Goal: Navigation & Orientation: Find specific page/section

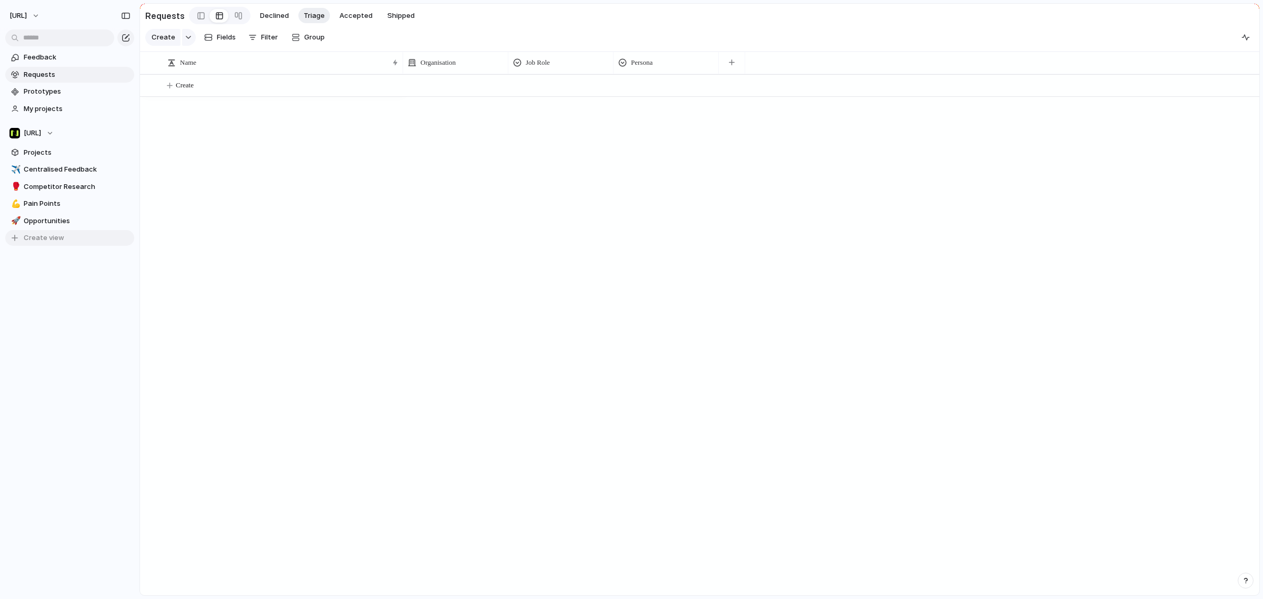
click at [75, 239] on button "Create view" at bounding box center [69, 238] width 129 height 16
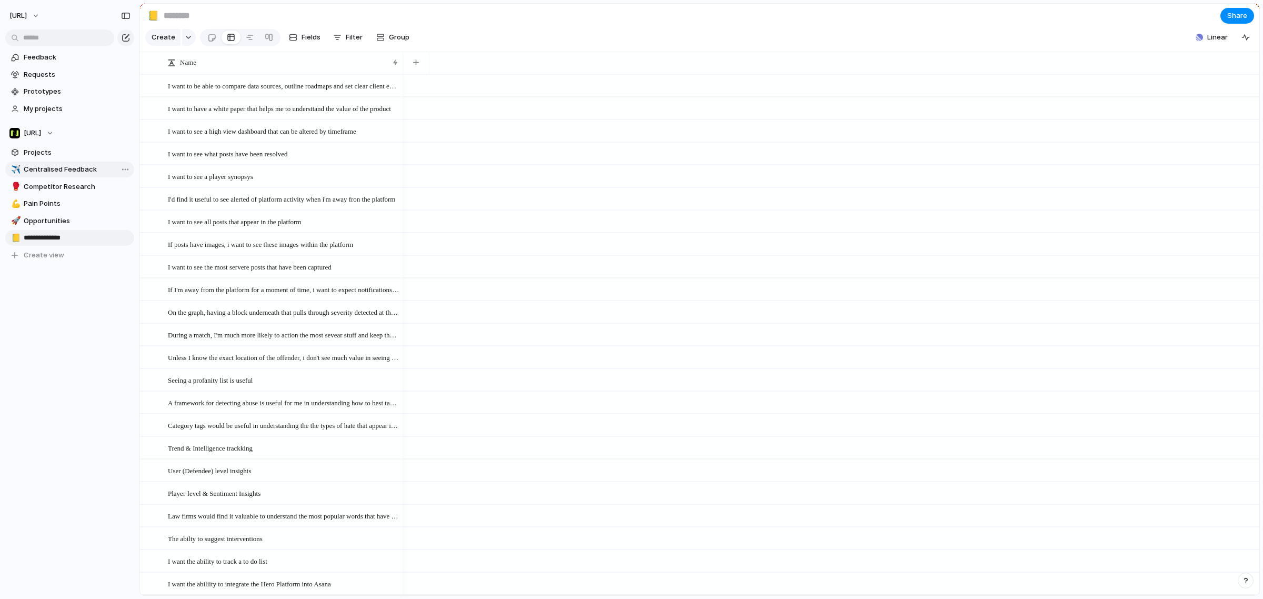
type input "**********"
click at [78, 234] on span "Client feedback" at bounding box center [77, 238] width 107 height 11
click at [77, 262] on button "Create view" at bounding box center [69, 255] width 129 height 16
click at [69, 295] on div "Feedback Requests Prototypes My projects [URL] Projects ✈️ Centralised Feedback…" at bounding box center [69, 182] width 139 height 365
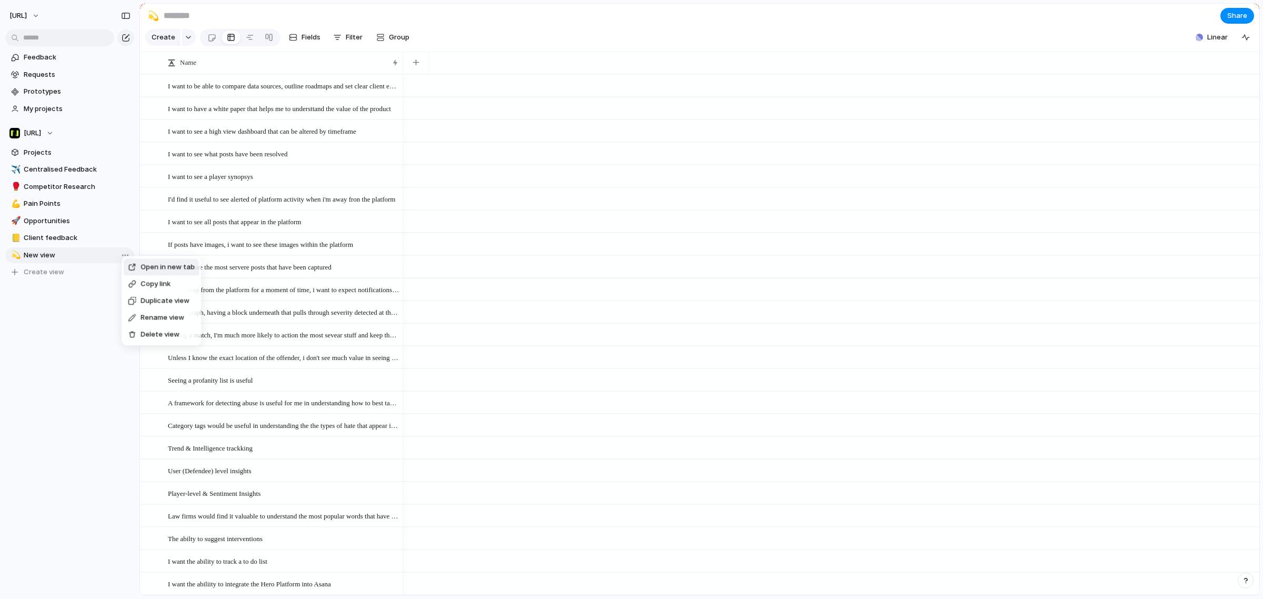
click at [169, 337] on span "Delete view" at bounding box center [160, 334] width 39 height 11
click at [73, 171] on span "Centralised Feedback" at bounding box center [77, 169] width 107 height 11
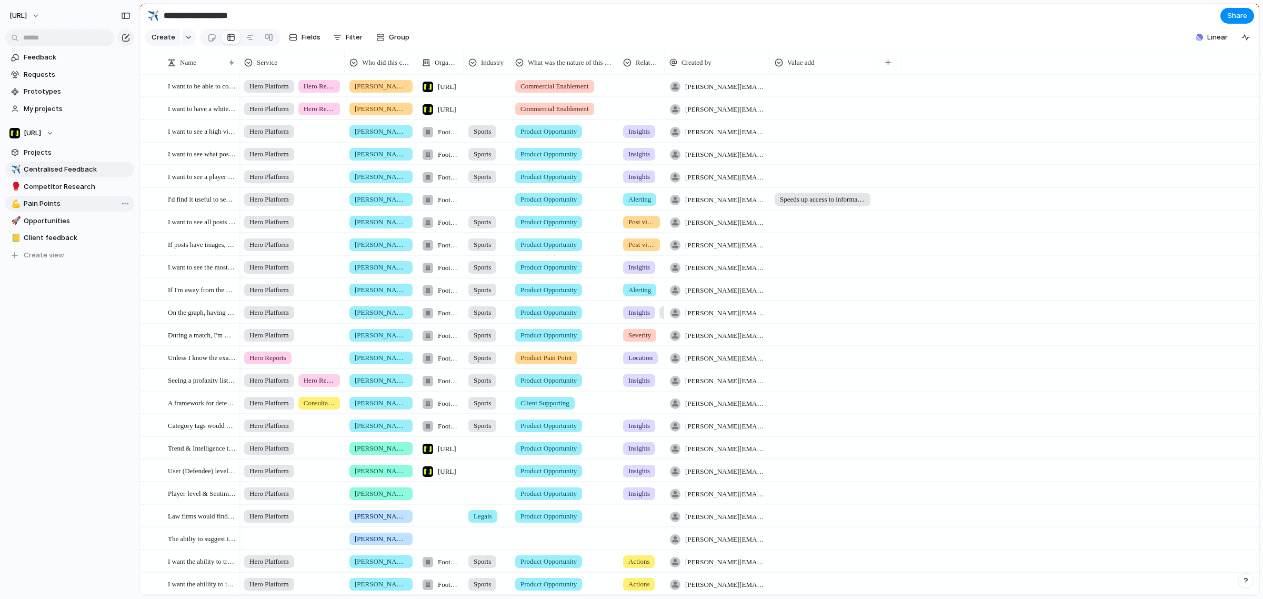
click at [89, 197] on link "💪 Pain Points" at bounding box center [69, 204] width 129 height 16
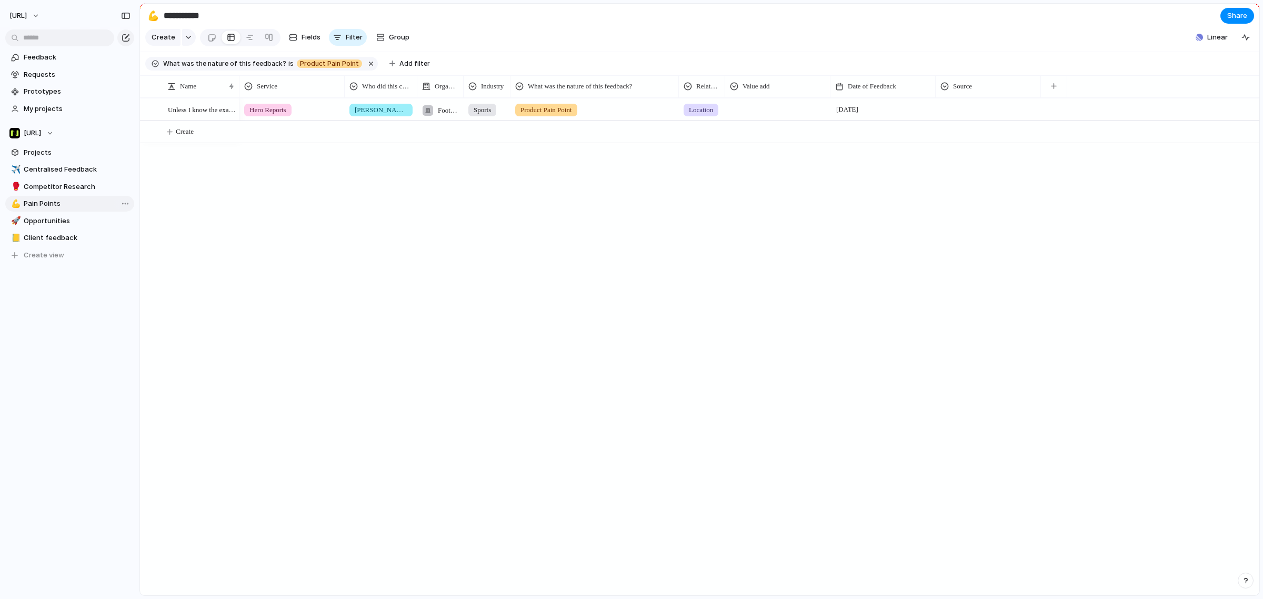
click at [79, 208] on span "Pain Points" at bounding box center [77, 203] width 107 height 11
click at [71, 226] on link "🚀 Opportunities" at bounding box center [69, 221] width 129 height 16
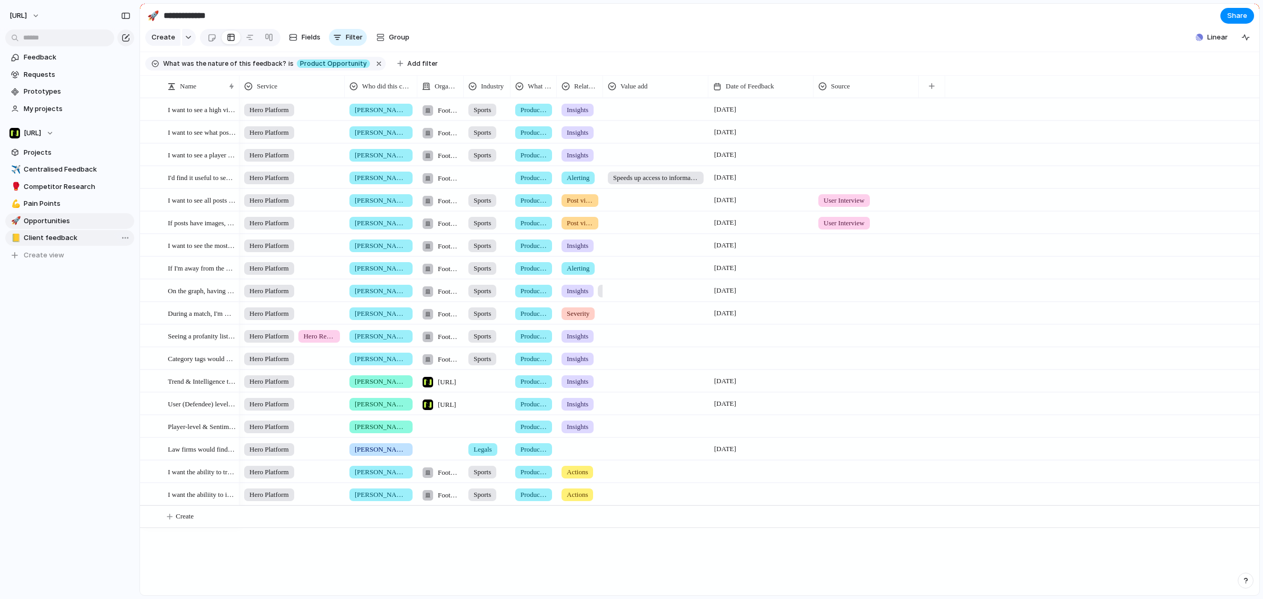
click at [70, 234] on span "Client feedback" at bounding box center [77, 238] width 107 height 11
type input "**********"
